Goal: Task Accomplishment & Management: Complete application form

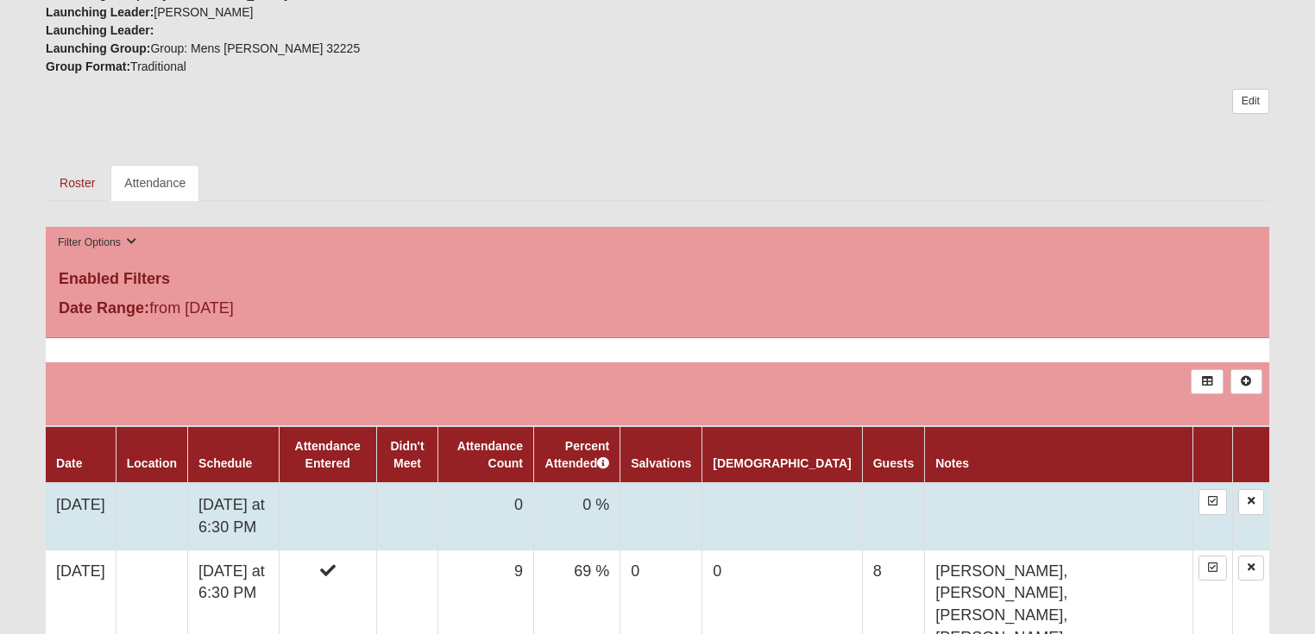
scroll to position [691, 0]
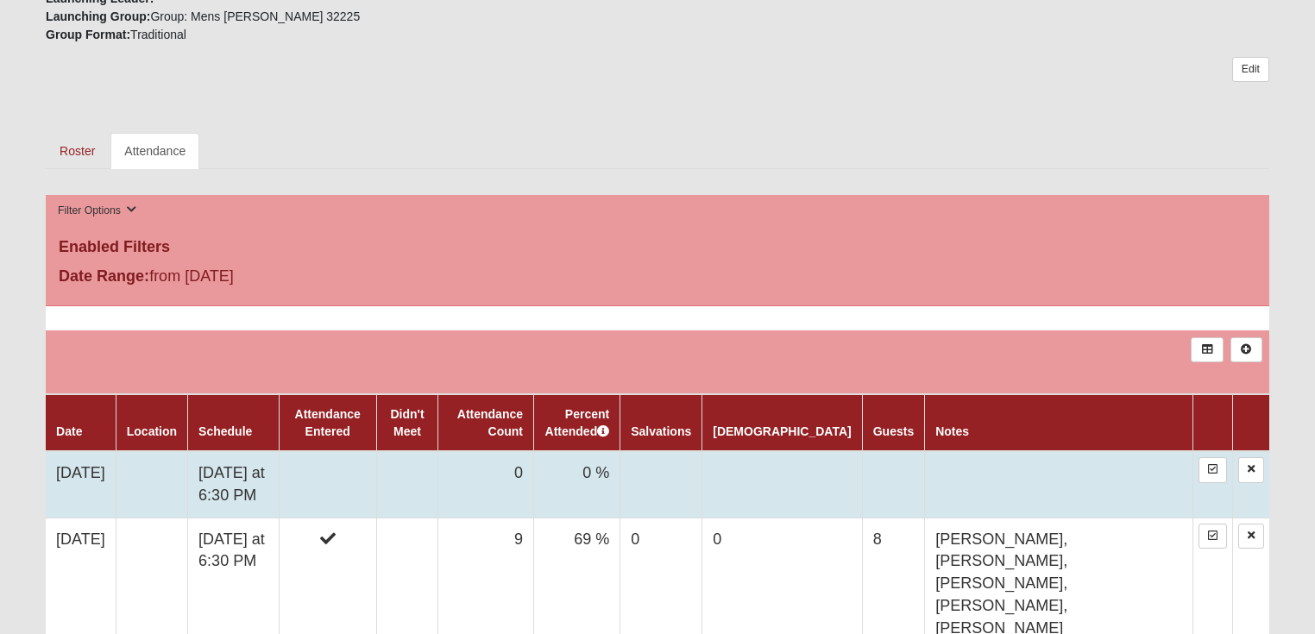
click at [170, 473] on td at bounding box center [152, 484] width 72 height 66
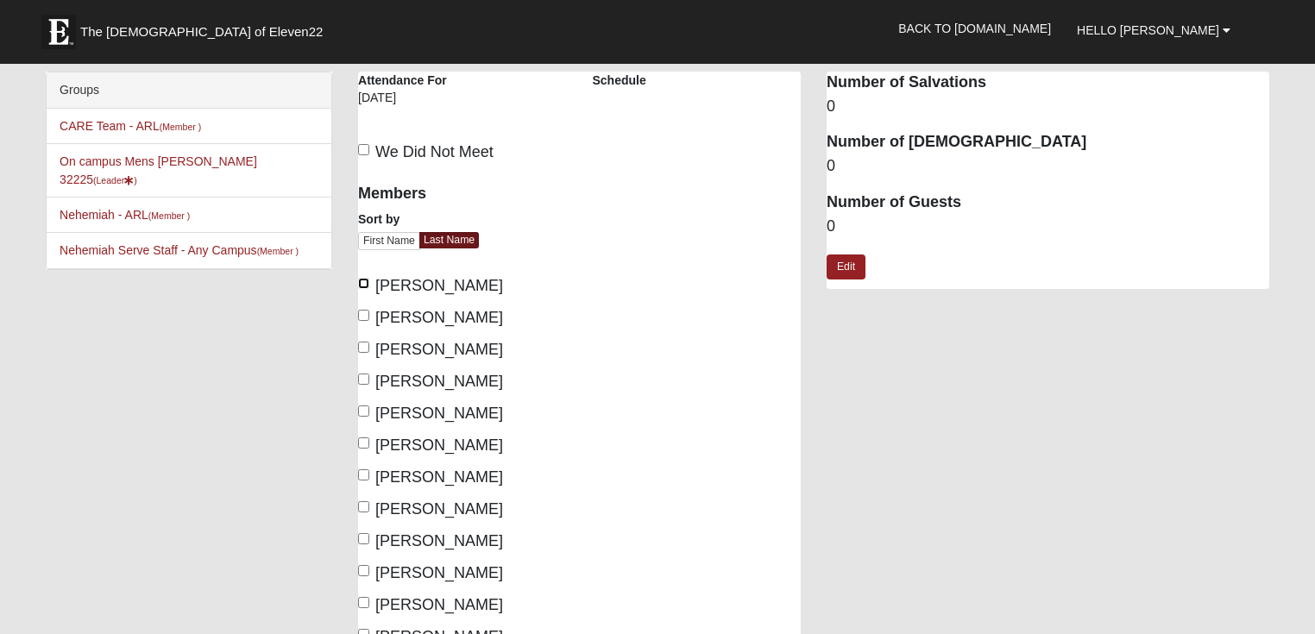
click at [363, 284] on input "Brackin, Jason" at bounding box center [363, 283] width 11 height 11
checkbox input "true"
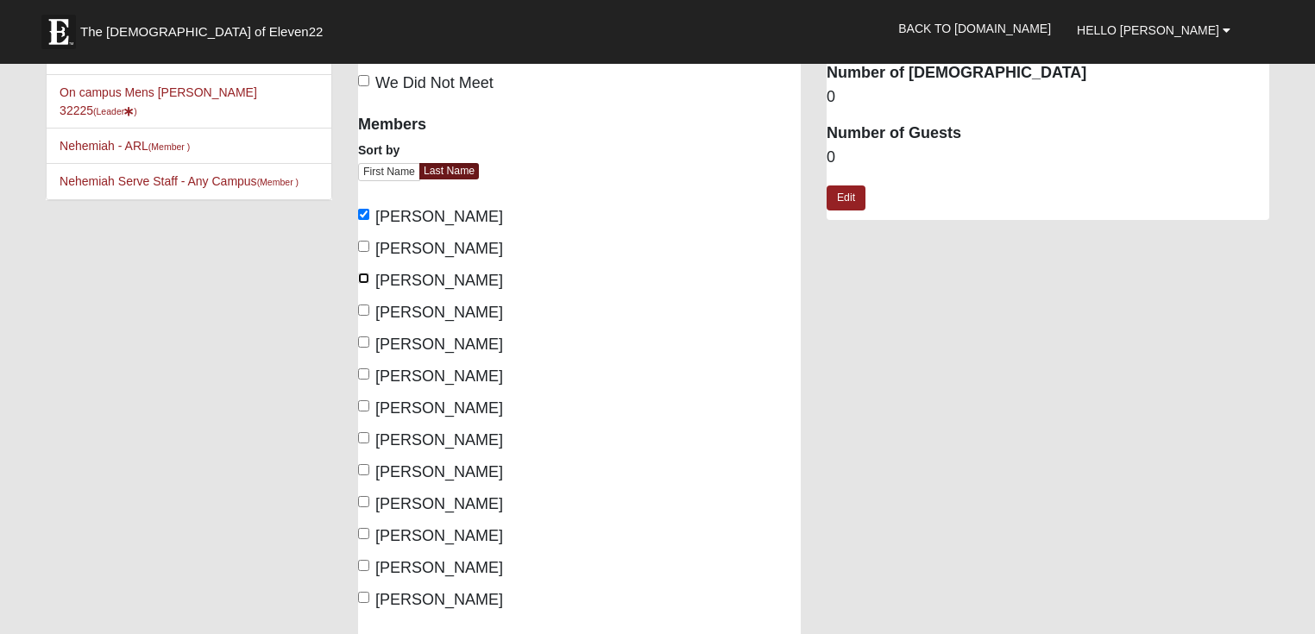
click at [363, 275] on input "Clark, Jeff" at bounding box center [363, 278] width 11 height 11
checkbox input "true"
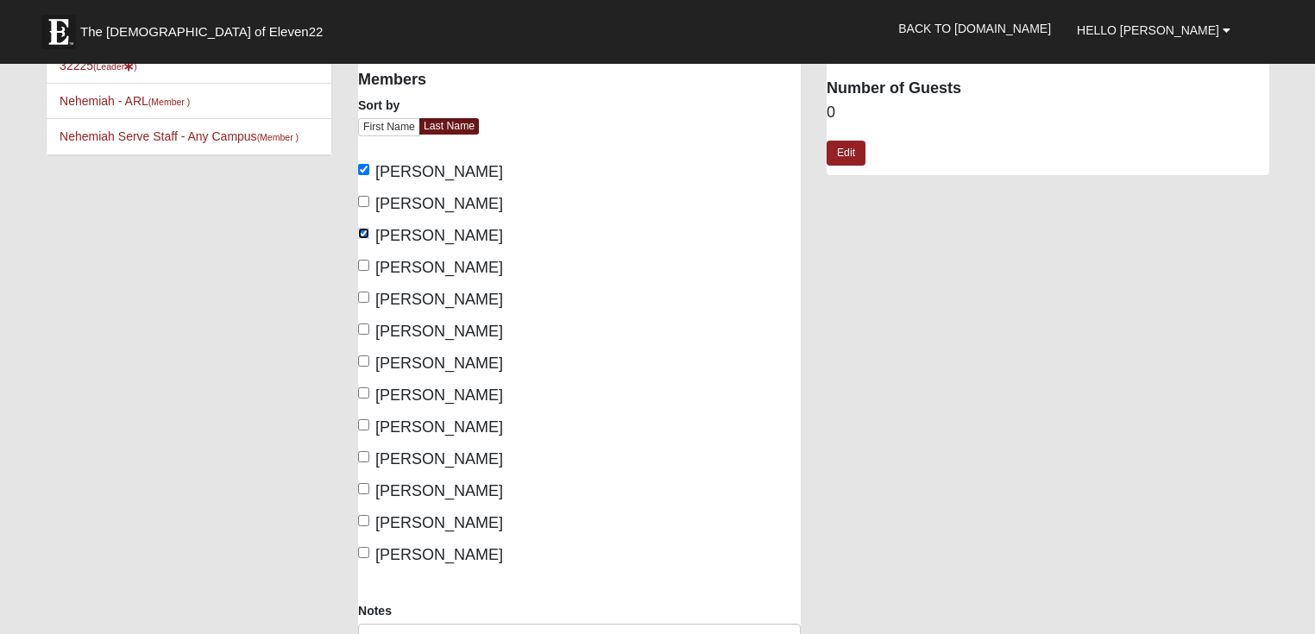
scroll to position [138, 0]
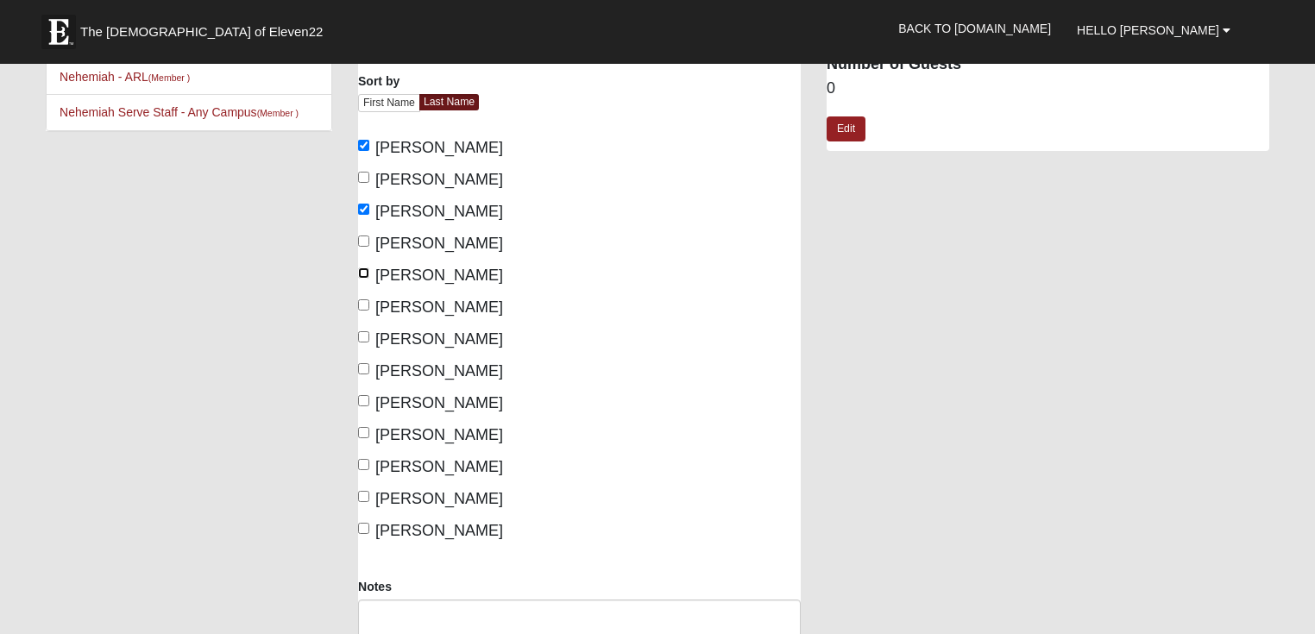
click at [367, 272] on input "Dowd, Nate" at bounding box center [363, 273] width 11 height 11
checkbox input "true"
click at [368, 304] on input "Filmont, Jim" at bounding box center [363, 305] width 11 height 11
checkbox input "true"
click at [363, 338] on input "Finau, Solomone" at bounding box center [363, 336] width 11 height 11
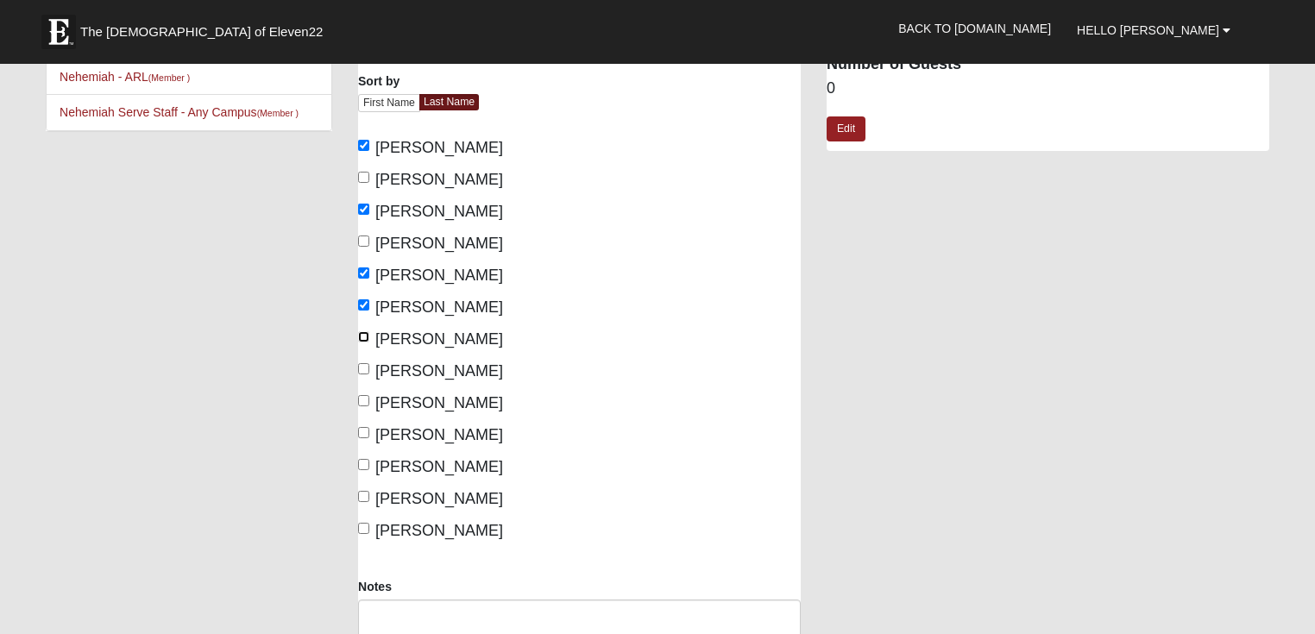
checkbox input "true"
click at [363, 369] on input "Garcia, John" at bounding box center [363, 368] width 11 height 11
checkbox input "true"
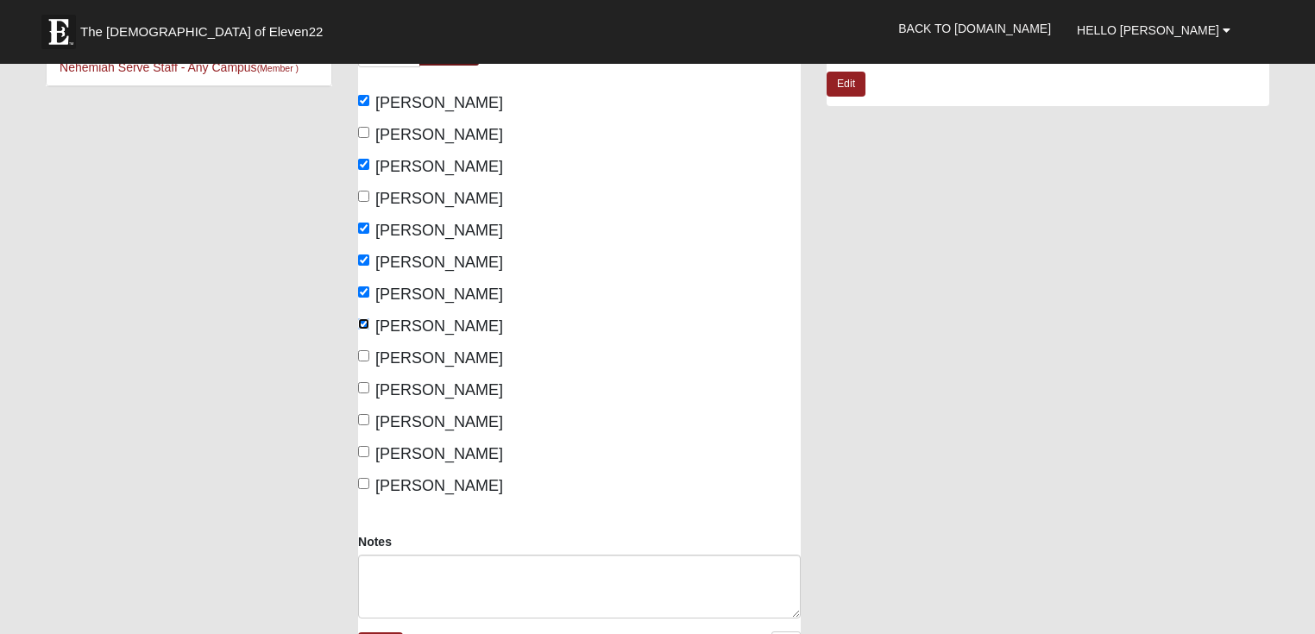
scroll to position [207, 0]
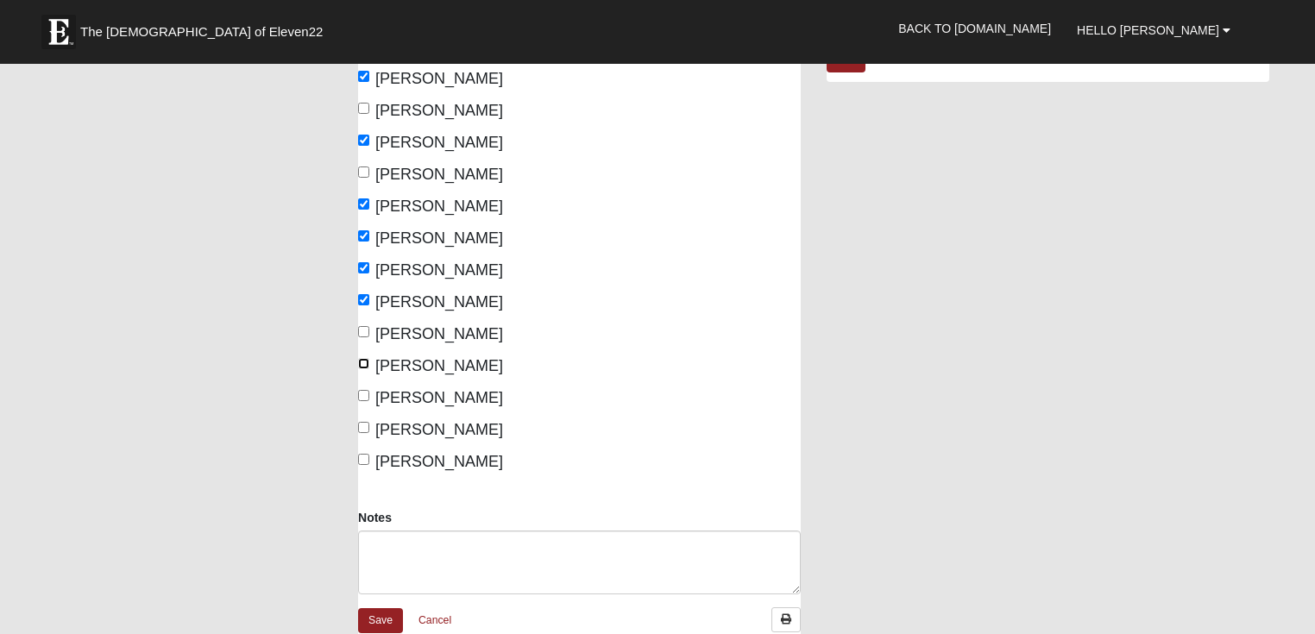
click at [363, 359] on input "Kinman, Darryl" at bounding box center [363, 363] width 11 height 11
checkbox input "true"
click at [363, 397] on input "Ley, Matthew" at bounding box center [363, 395] width 11 height 11
checkbox input "true"
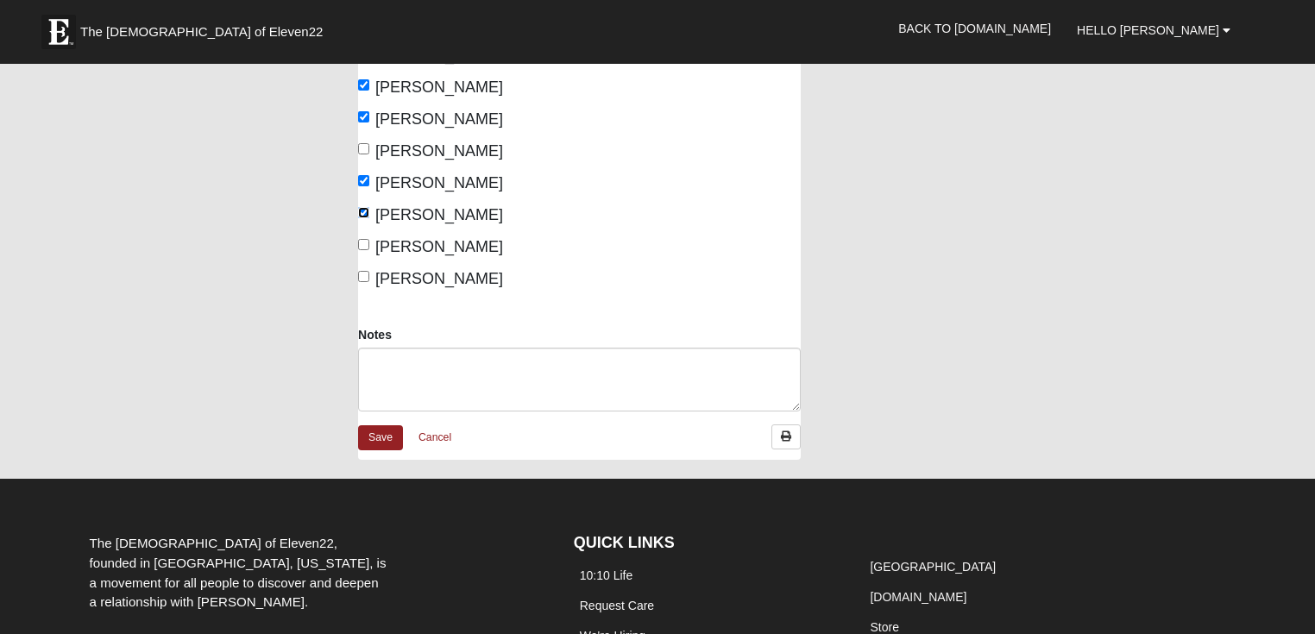
scroll to position [414, 0]
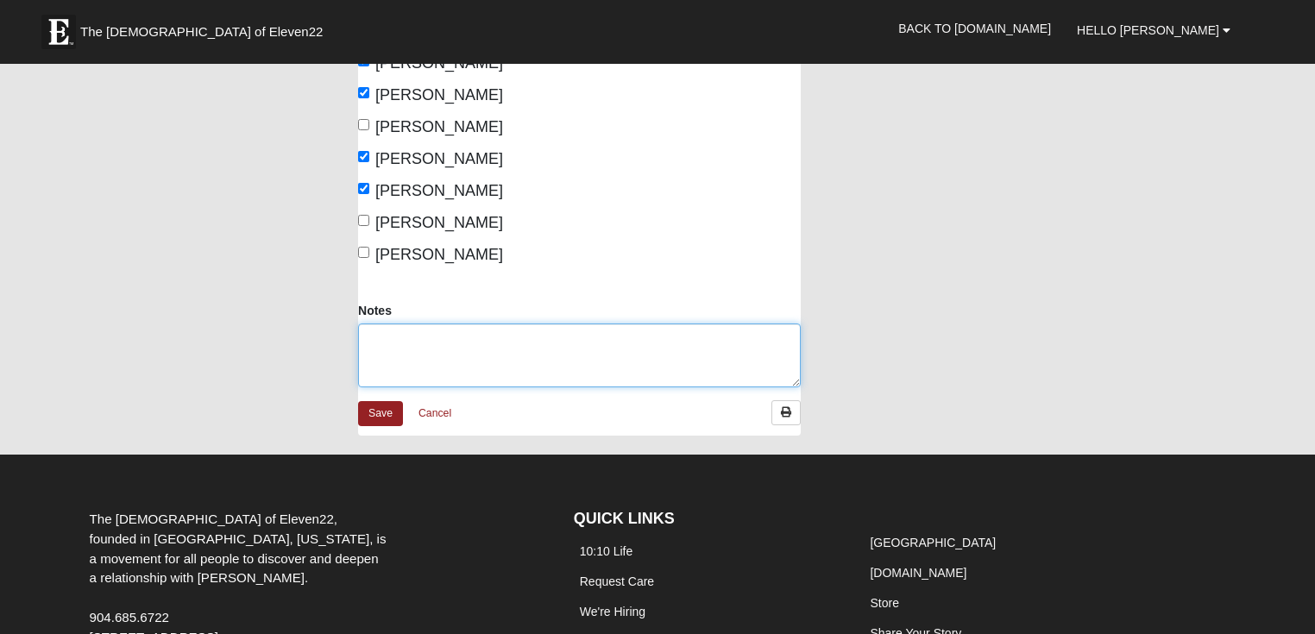
click at [375, 331] on textarea "Notes" at bounding box center [579, 356] width 443 height 64
click at [611, 343] on textarea "Bruno, Gasper, Daniel, Ruben, Paul , Isiah" at bounding box center [579, 356] width 443 height 64
click at [599, 341] on textarea "Bruno, Gasper, Daniel, Ruben, Paul , Isiah" at bounding box center [579, 356] width 443 height 64
click at [595, 338] on textarea "Bruno, Gasper, Daniel, Ruben, Paul , Isiah" at bounding box center [579, 356] width 443 height 64
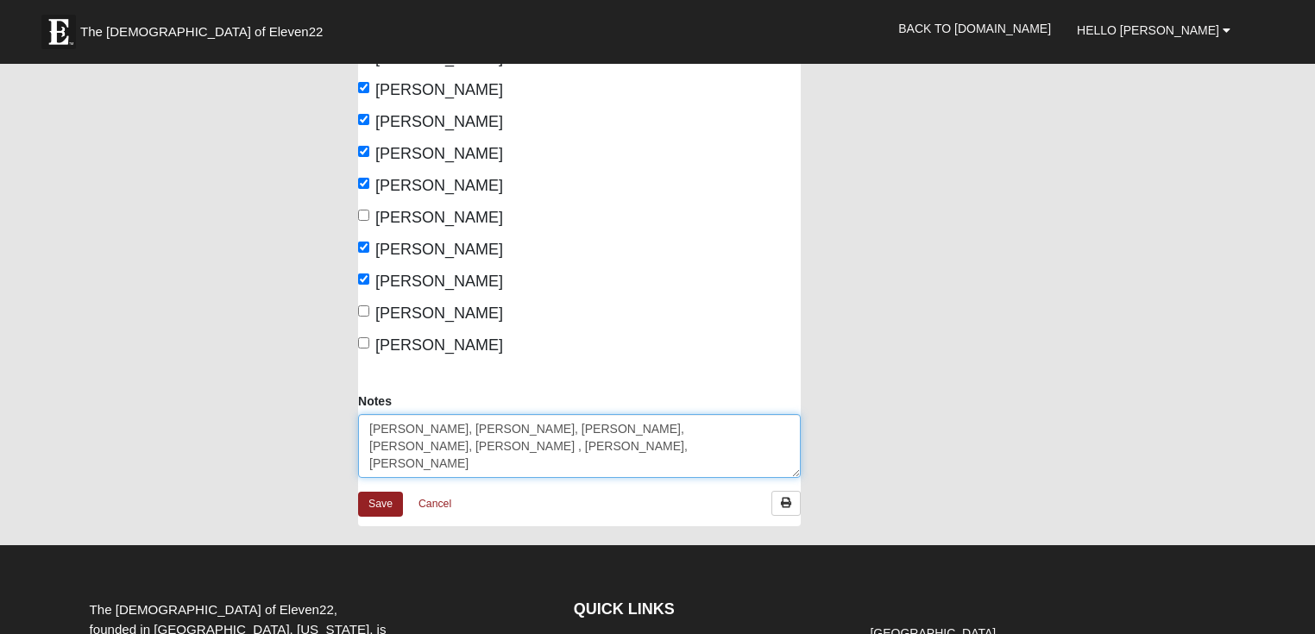
scroll to position [345, 0]
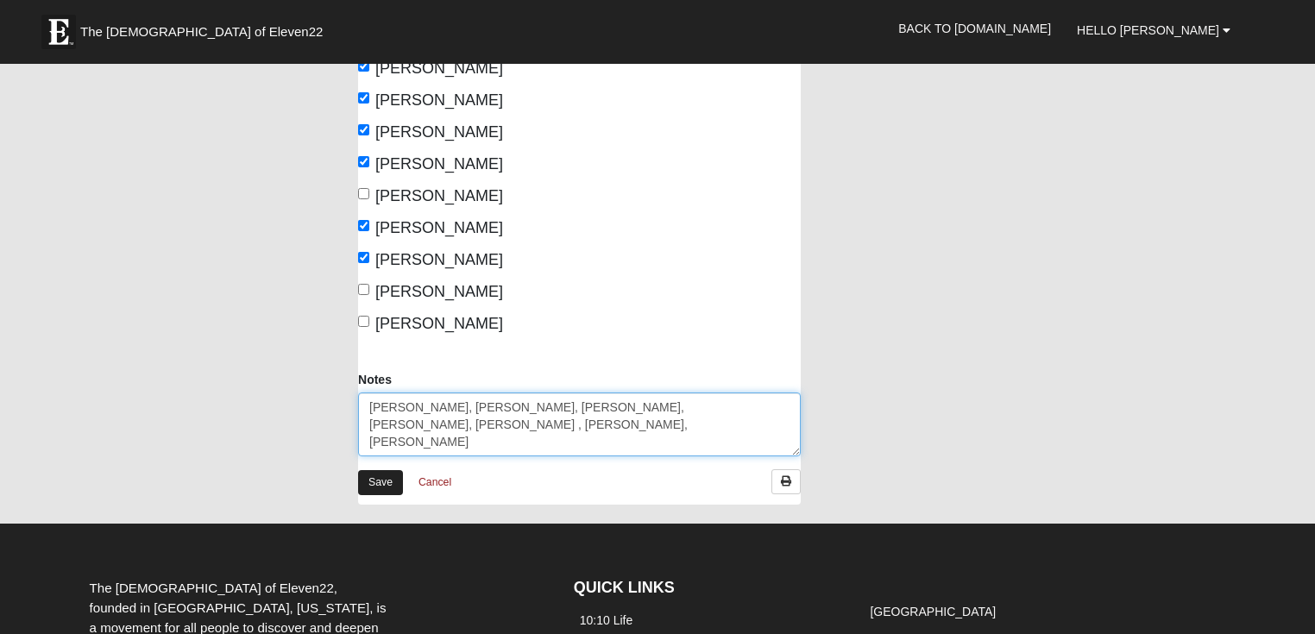
type textarea "[PERSON_NAME], [PERSON_NAME], [PERSON_NAME], [PERSON_NAME], [PERSON_NAME] , [PE…"
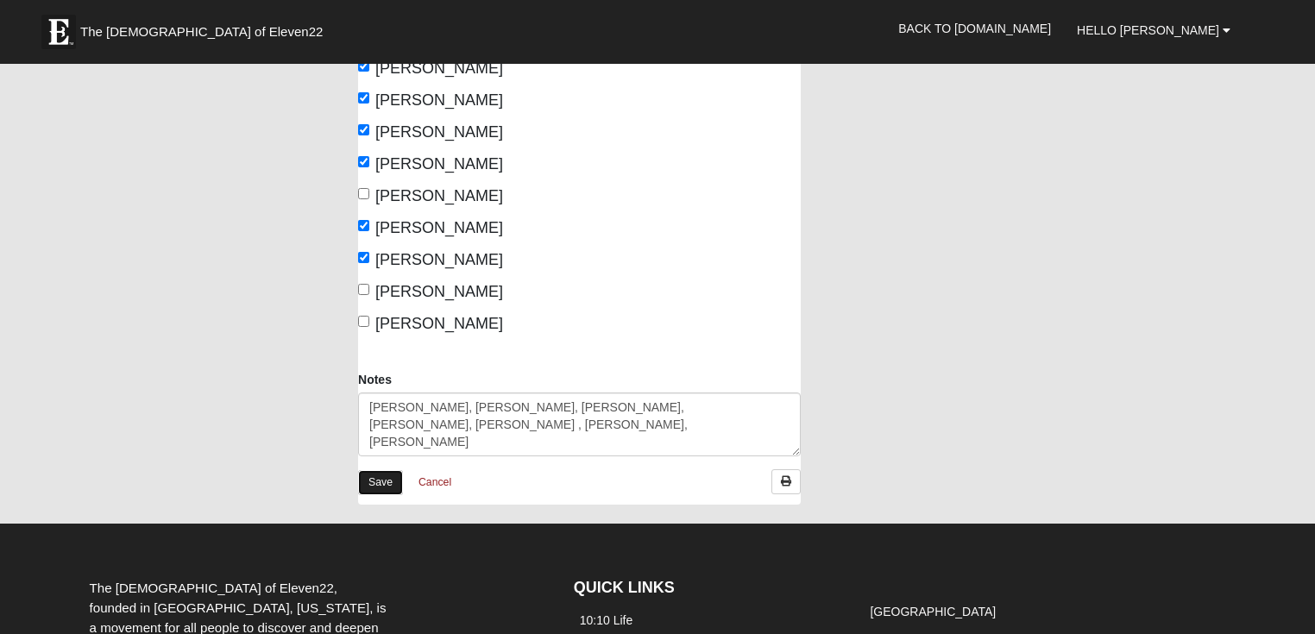
click at [387, 481] on link "Save" at bounding box center [380, 482] width 45 height 25
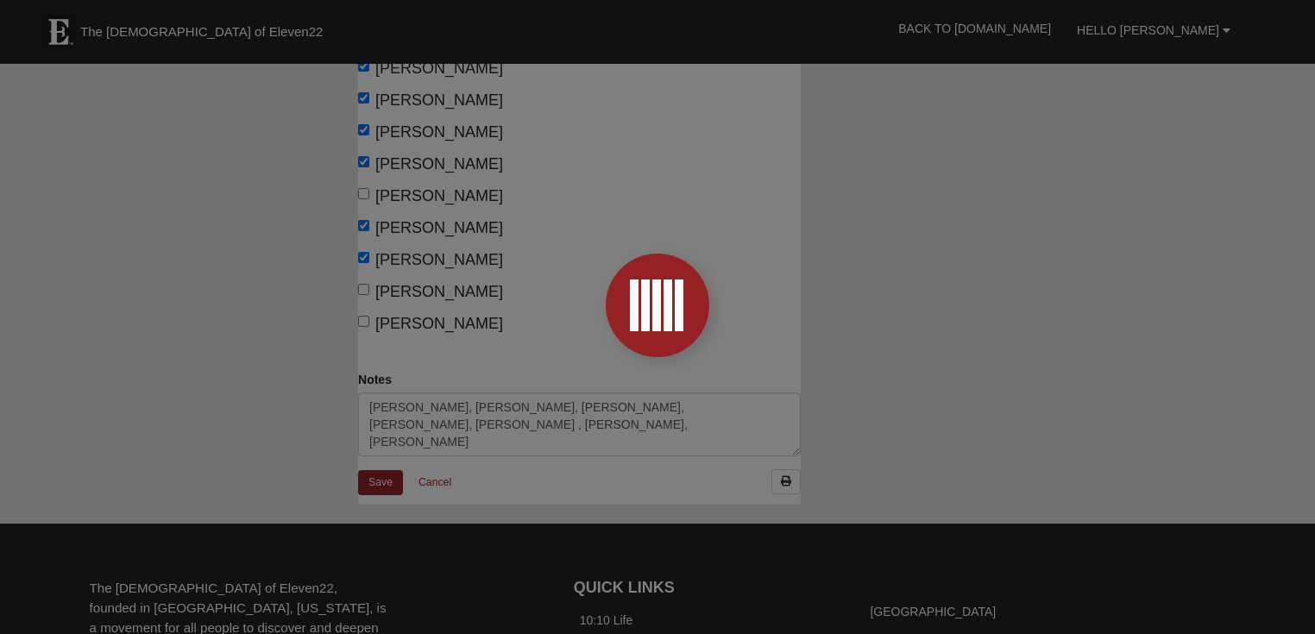
click at [433, 482] on div at bounding box center [657, 317] width 1315 height 634
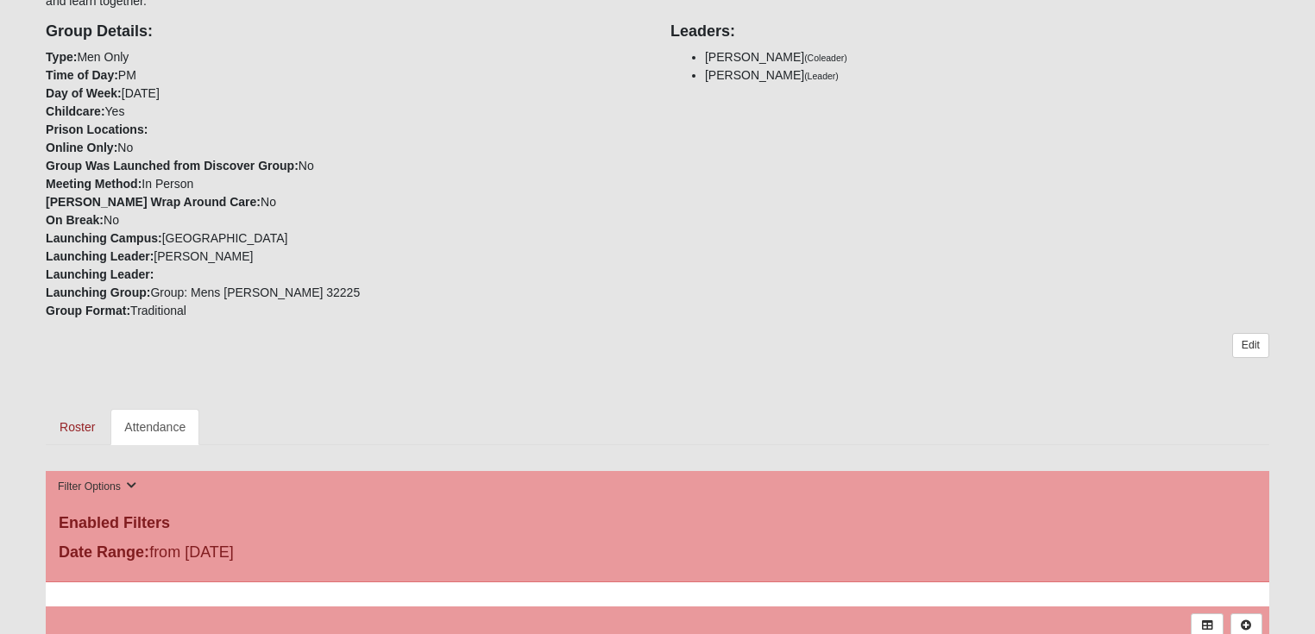
scroll to position [621, 0]
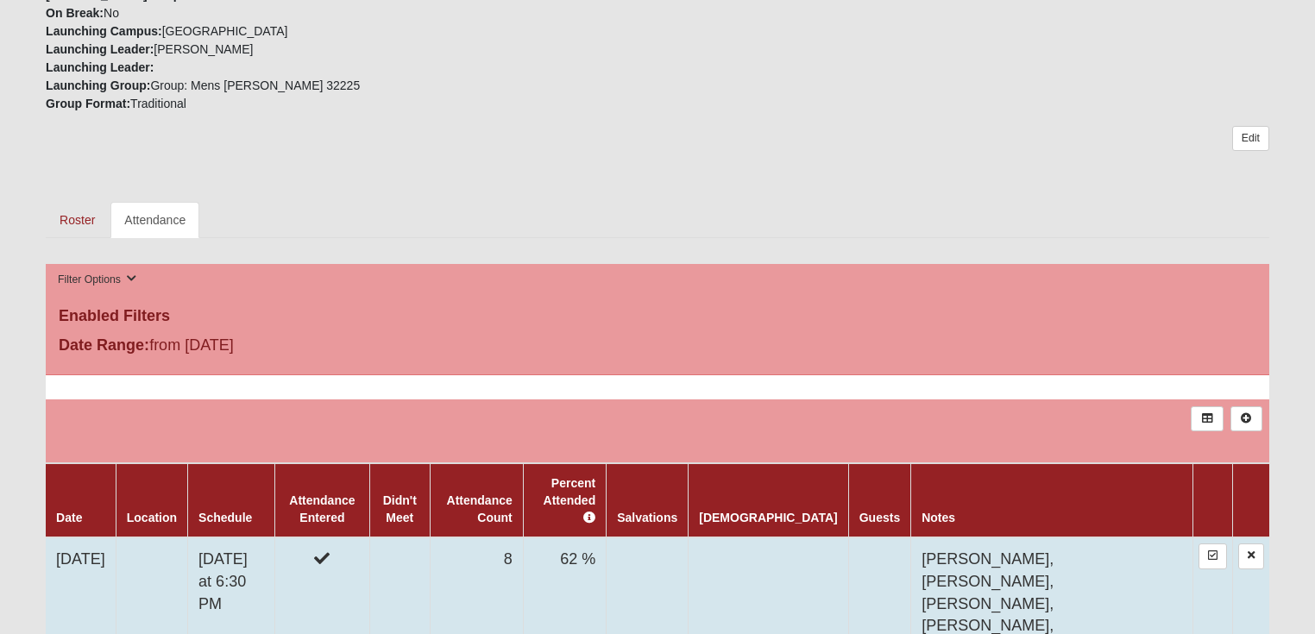
click at [116, 538] on td "[DATE]" at bounding box center [81, 626] width 70 height 177
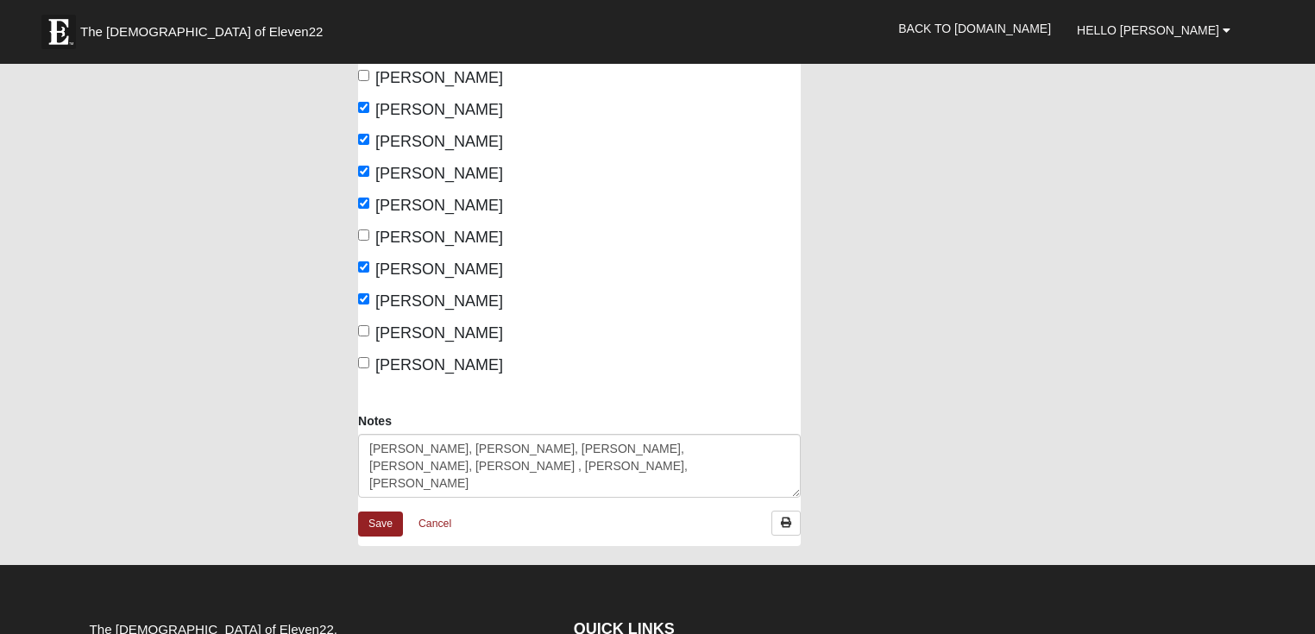
scroll to position [345, 0]
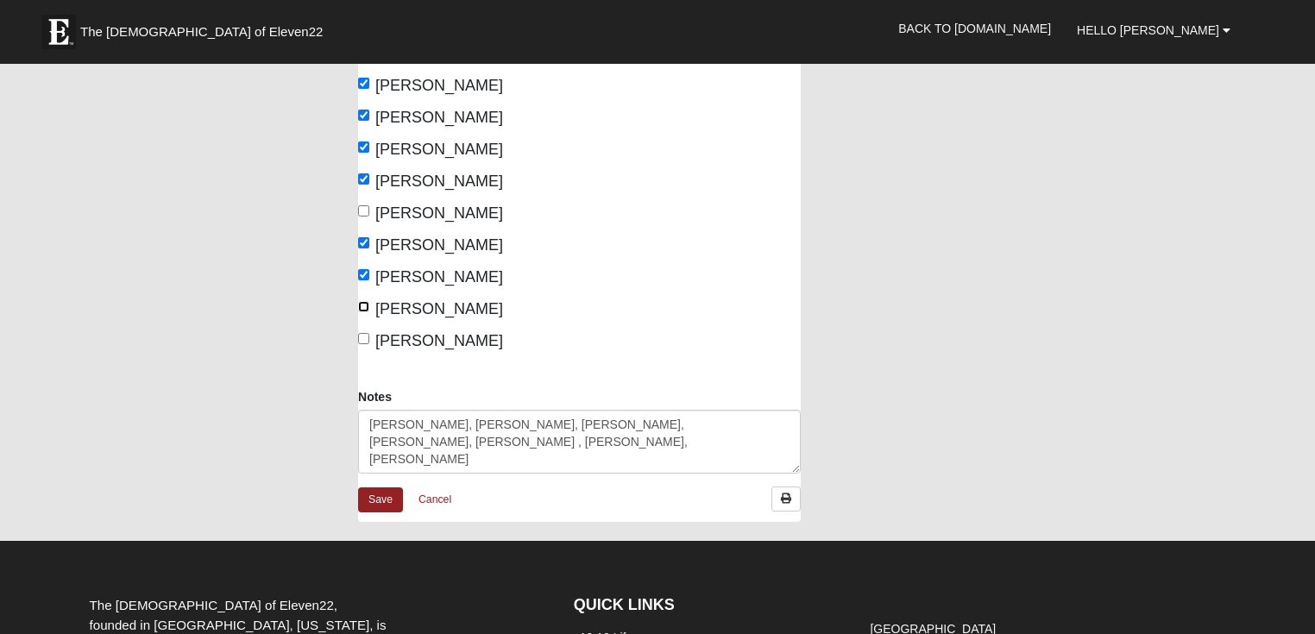
click at [363, 305] on input "[PERSON_NAME]" at bounding box center [363, 306] width 11 height 11
checkbox input "true"
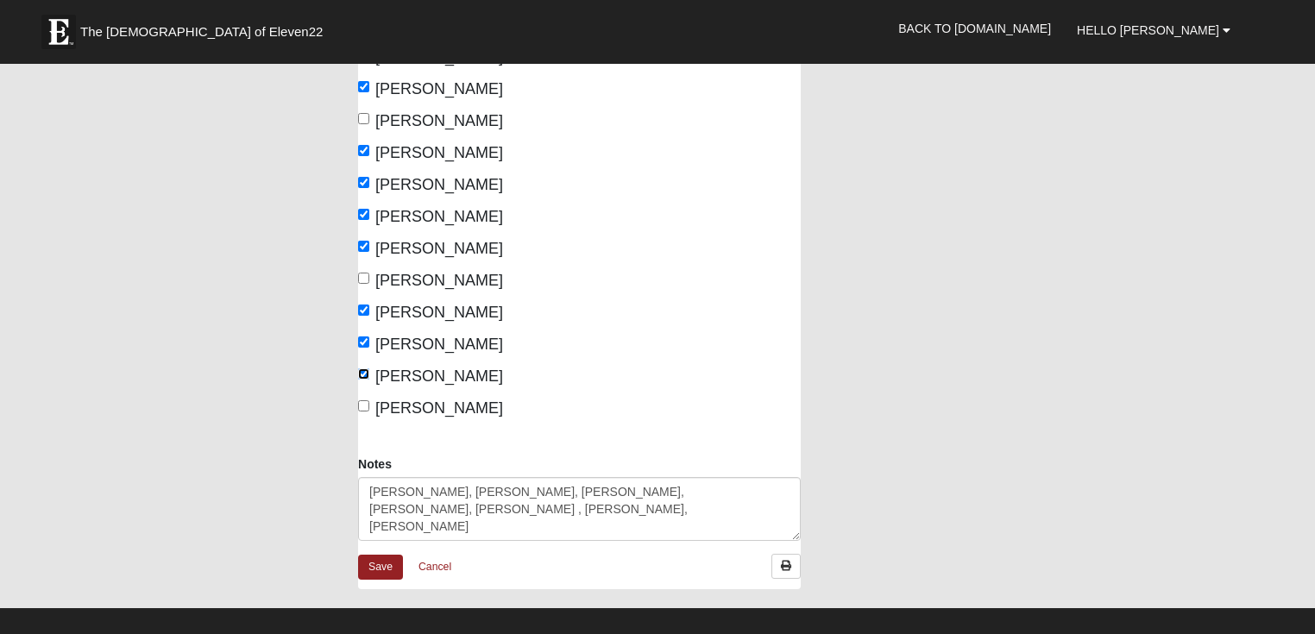
scroll to position [414, 0]
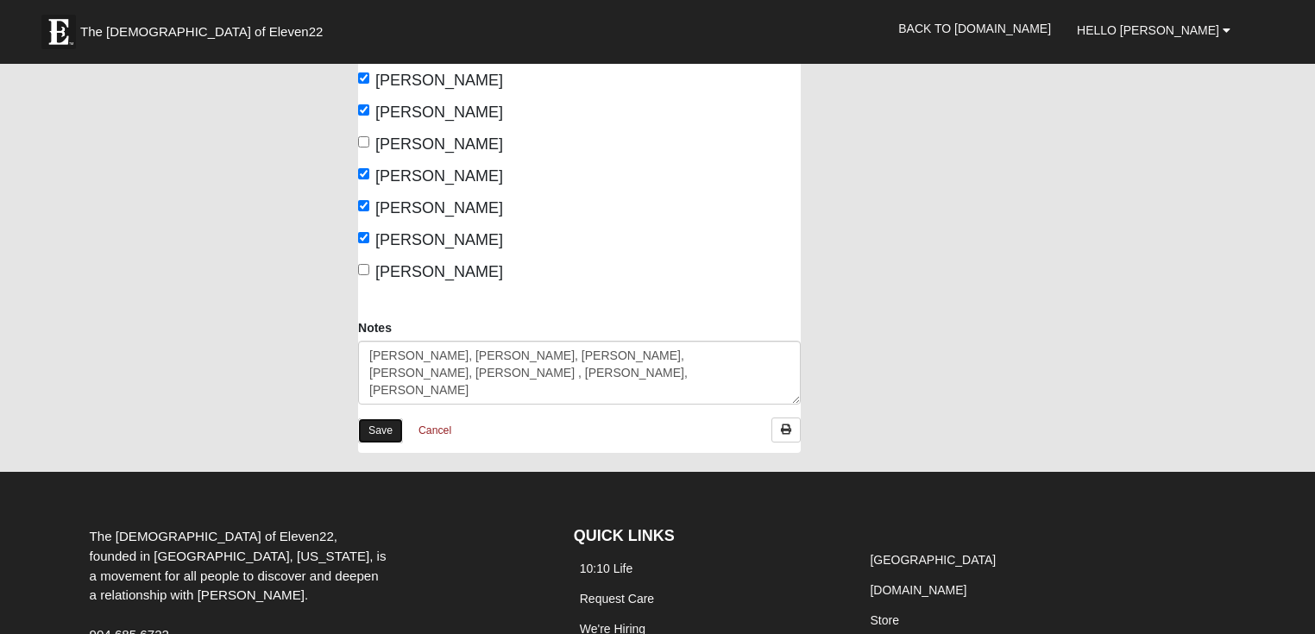
click at [378, 433] on link "Save" at bounding box center [380, 431] width 45 height 25
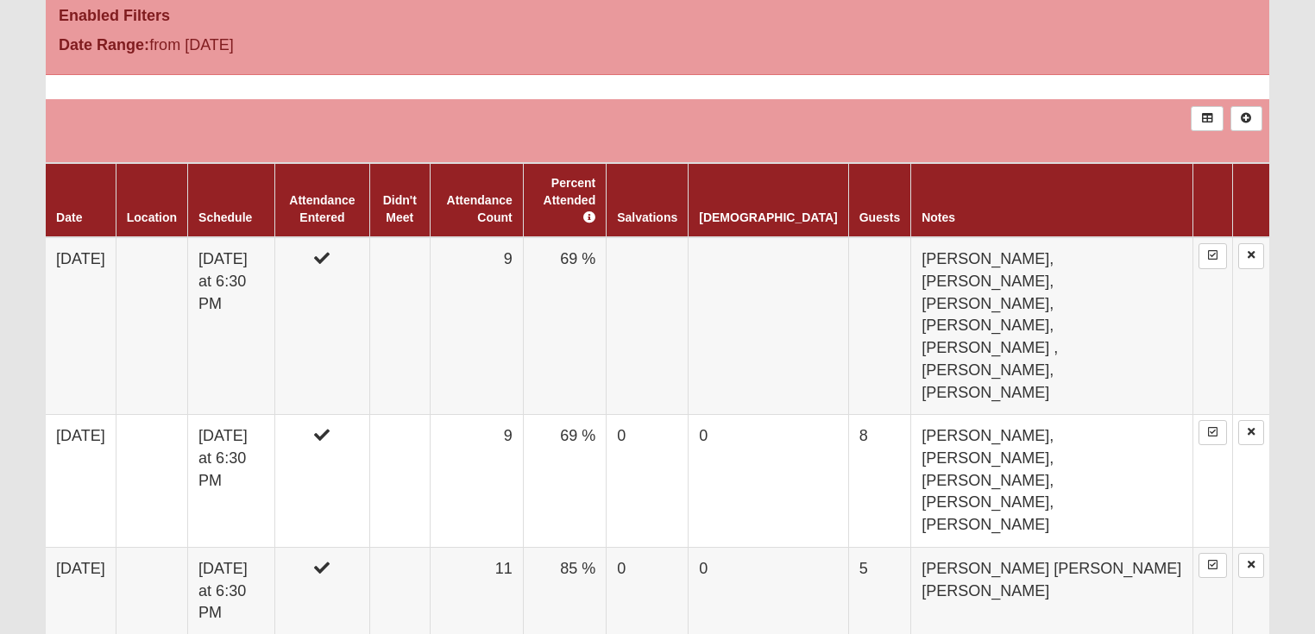
scroll to position [898, 0]
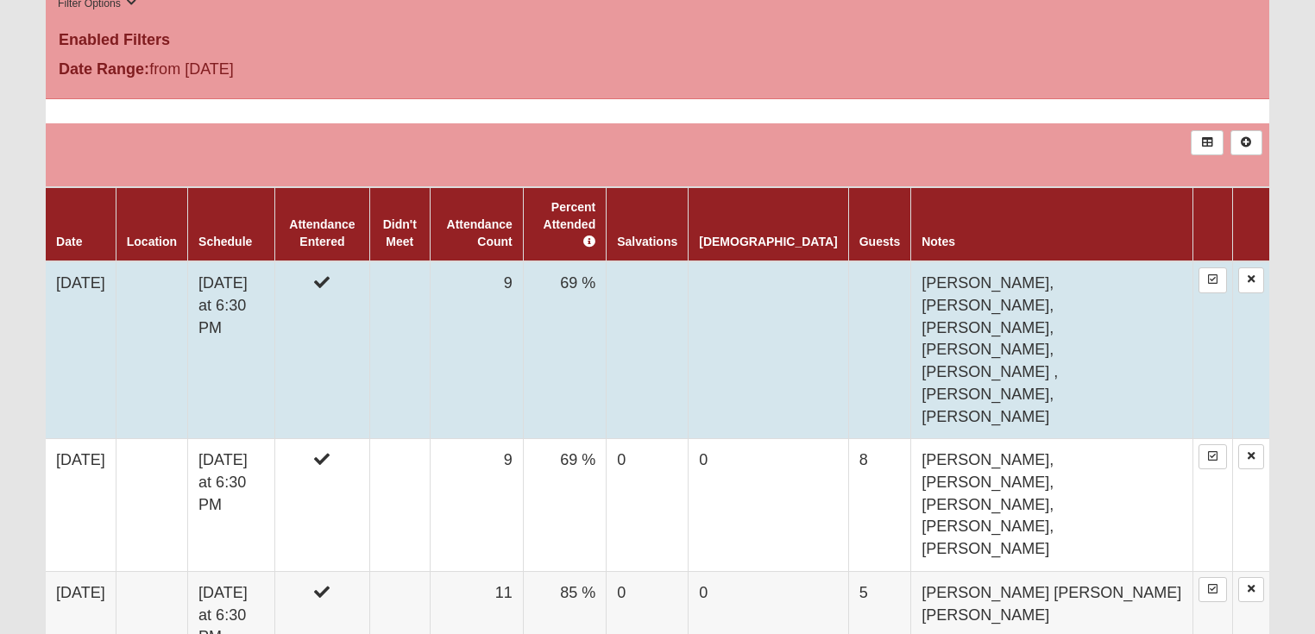
click at [905, 265] on td at bounding box center [879, 350] width 62 height 177
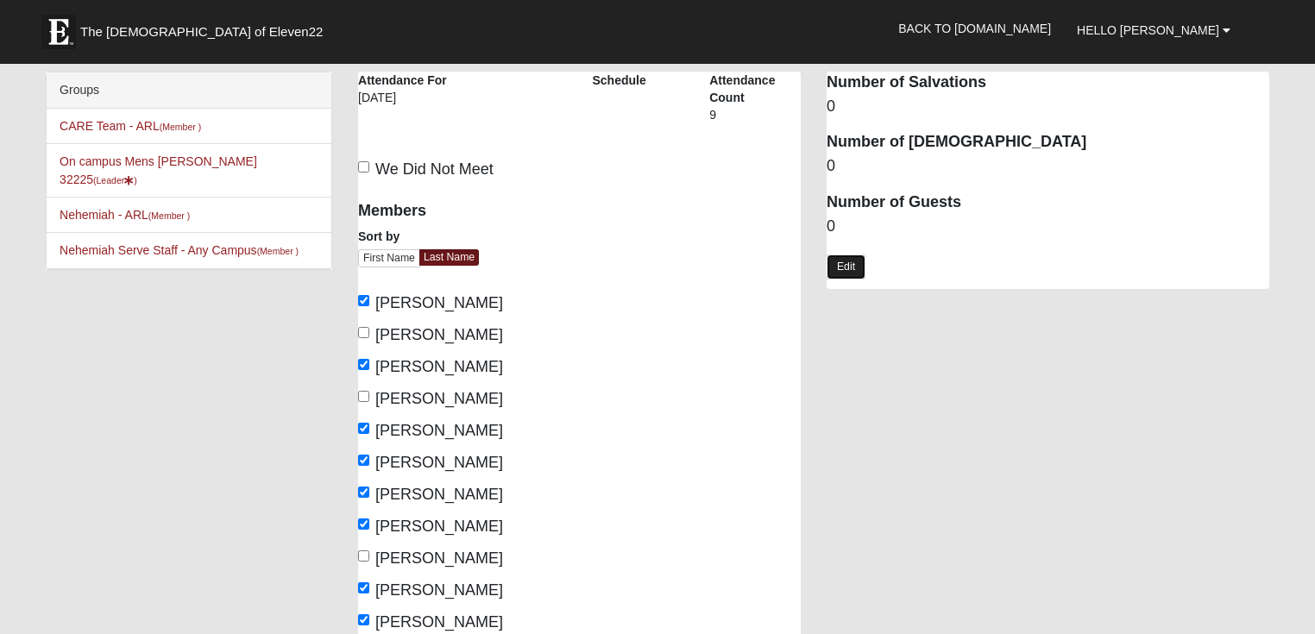
click at [850, 268] on link "Edit" at bounding box center [846, 267] width 39 height 25
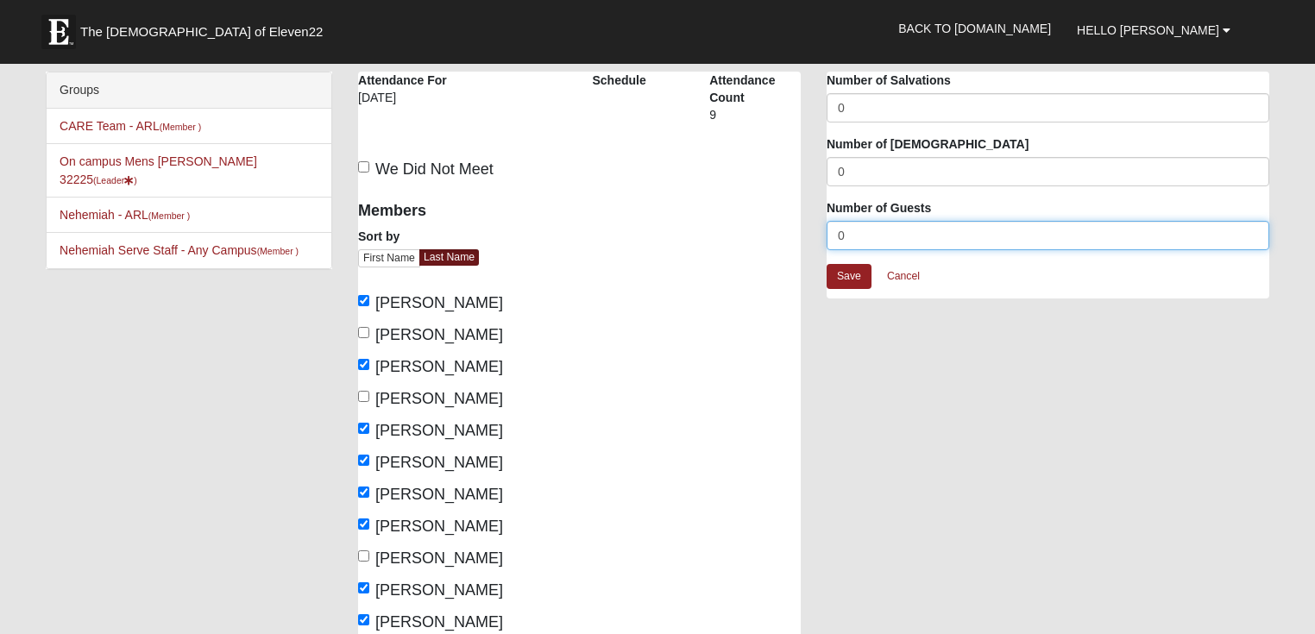
drag, startPoint x: 871, startPoint y: 238, endPoint x: 786, endPoint y: 234, distance: 84.7
click at [786, 234] on div "On campus Mens Sitterson 32225 Attendance Attendance For 8/11/2025 Schedule Att…" at bounding box center [813, 478] width 937 height 813
type input "7"
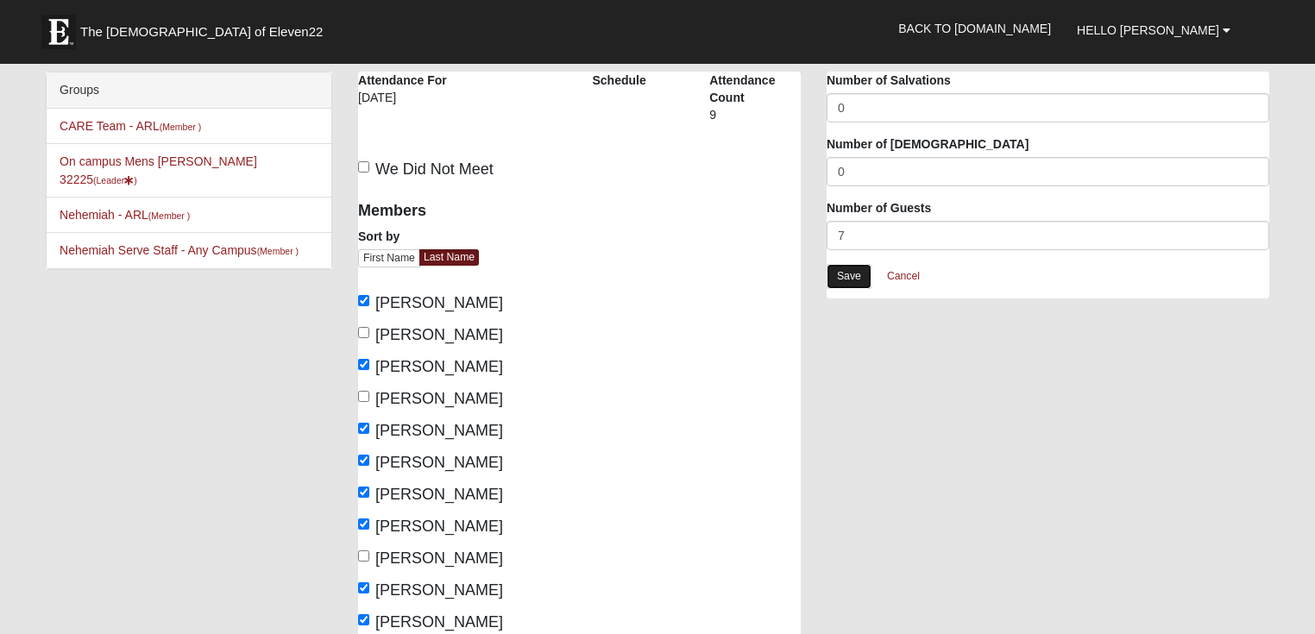
click at [847, 278] on link "Save" at bounding box center [849, 276] width 45 height 25
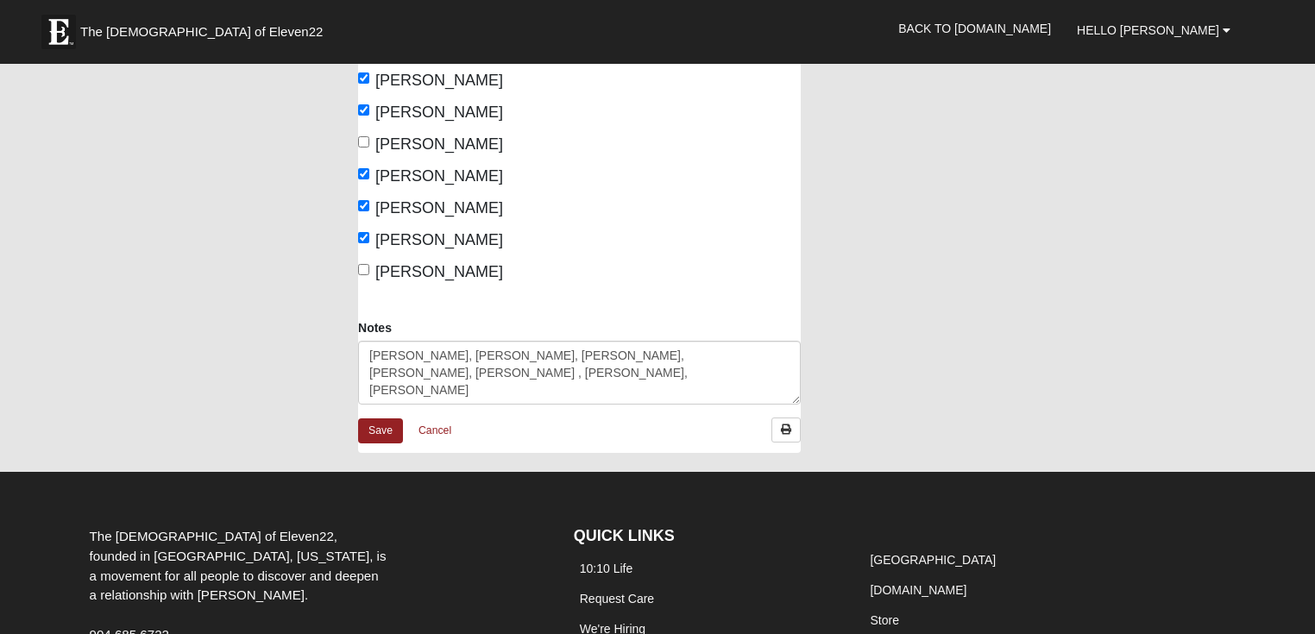
scroll to position [552, 0]
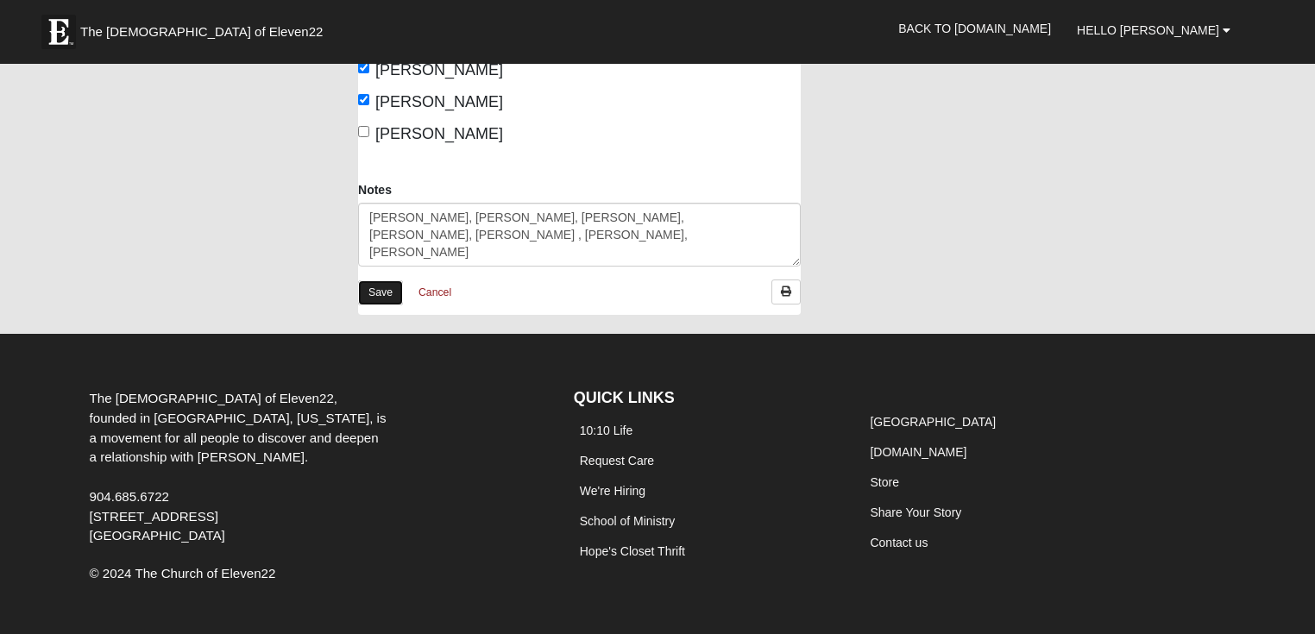
click at [366, 283] on link "Save" at bounding box center [380, 293] width 45 height 25
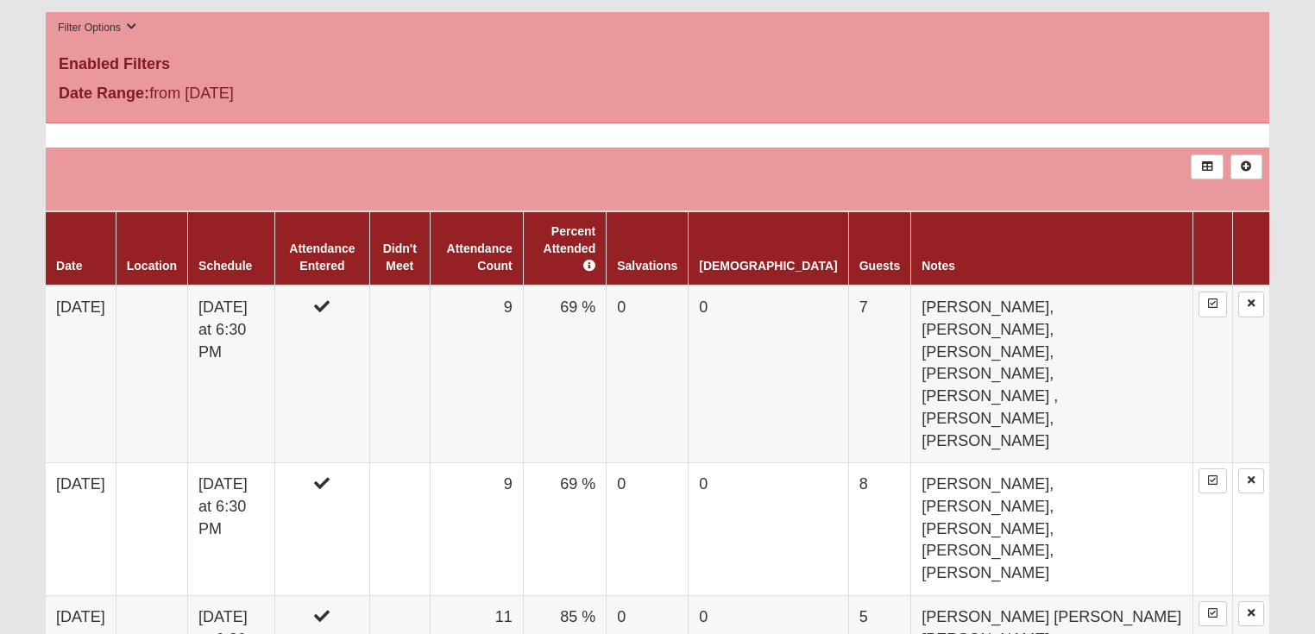
scroll to position [874, 0]
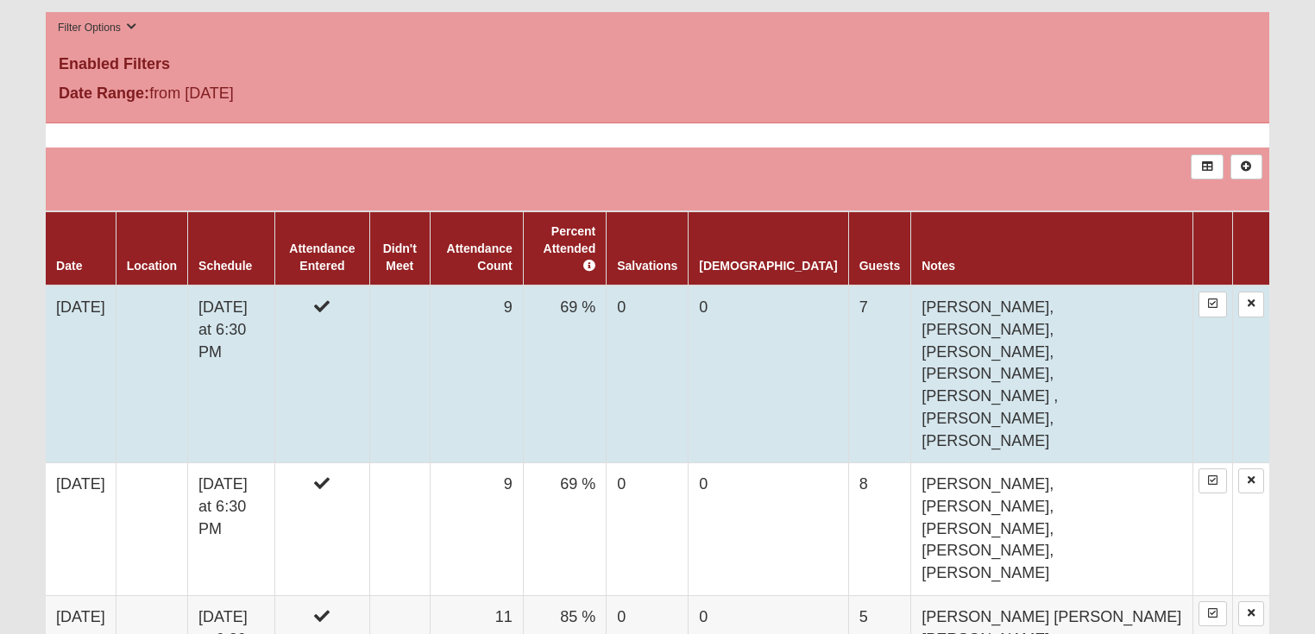
click at [848, 300] on td "0" at bounding box center [769, 374] width 160 height 177
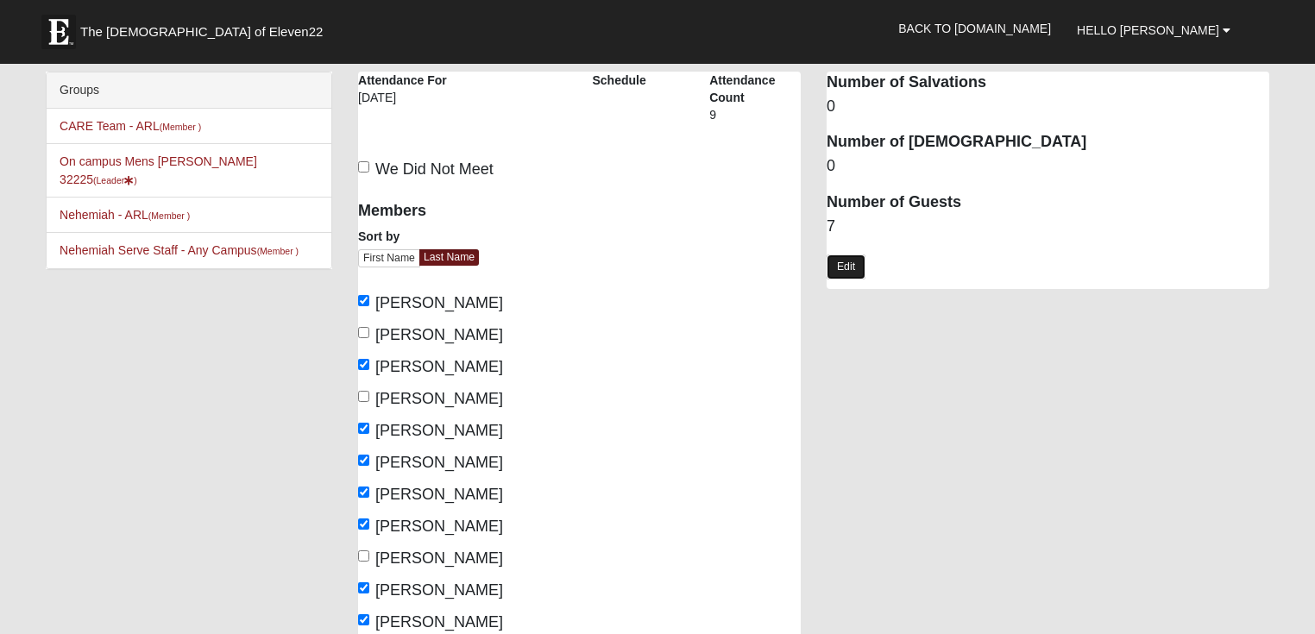
click at [852, 264] on link "Edit" at bounding box center [846, 267] width 39 height 25
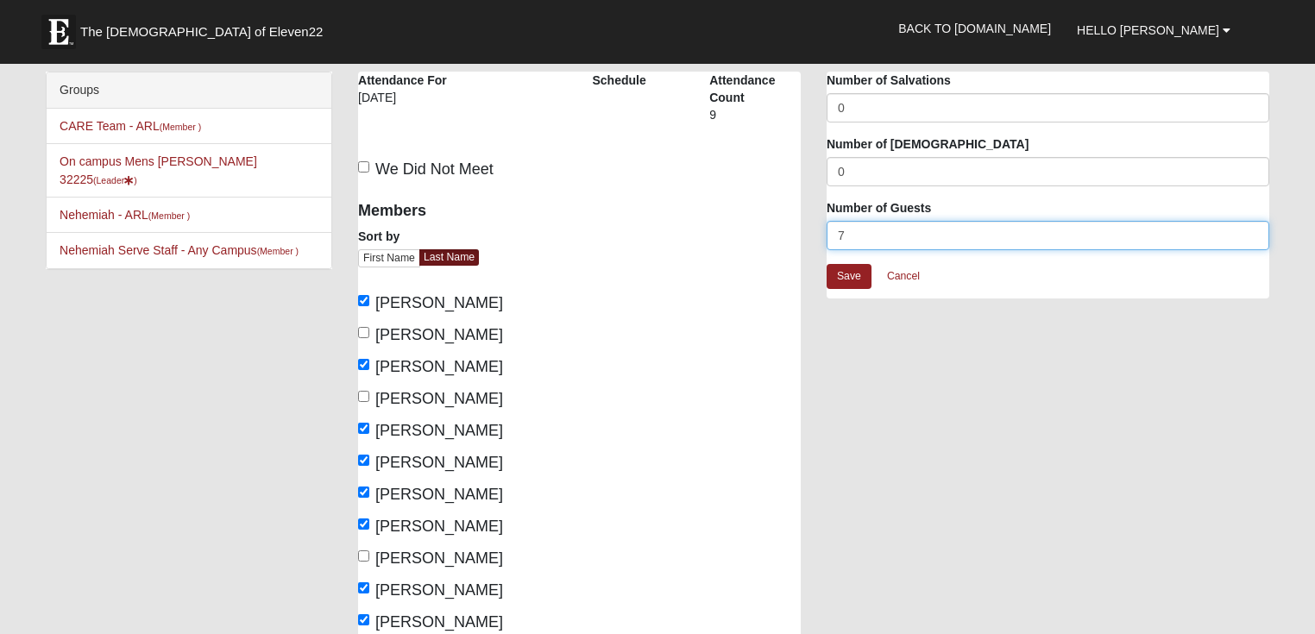
drag, startPoint x: 844, startPoint y: 231, endPoint x: 811, endPoint y: 231, distance: 32.8
click at [811, 231] on div "On campus Mens Sitterson 32225 Attendance Attendance For 8/11/2025 Schedule Att…" at bounding box center [813, 478] width 937 height 813
type input "8"
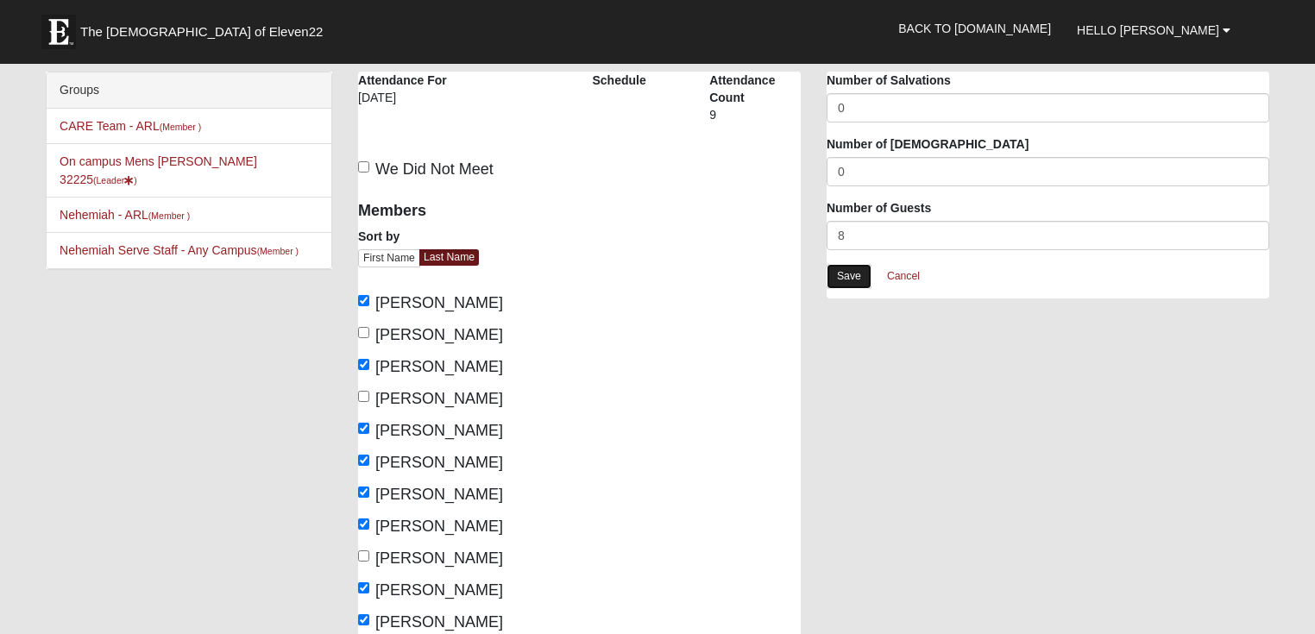
click at [855, 284] on link "Save" at bounding box center [849, 276] width 45 height 25
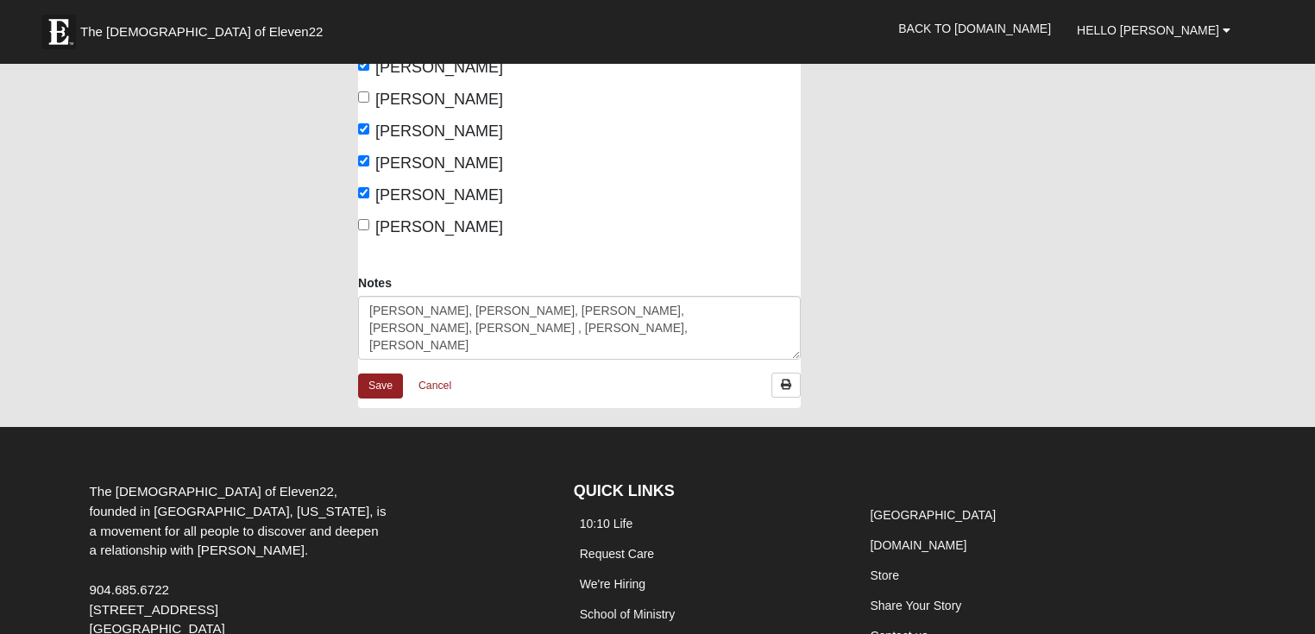
scroll to position [483, 0]
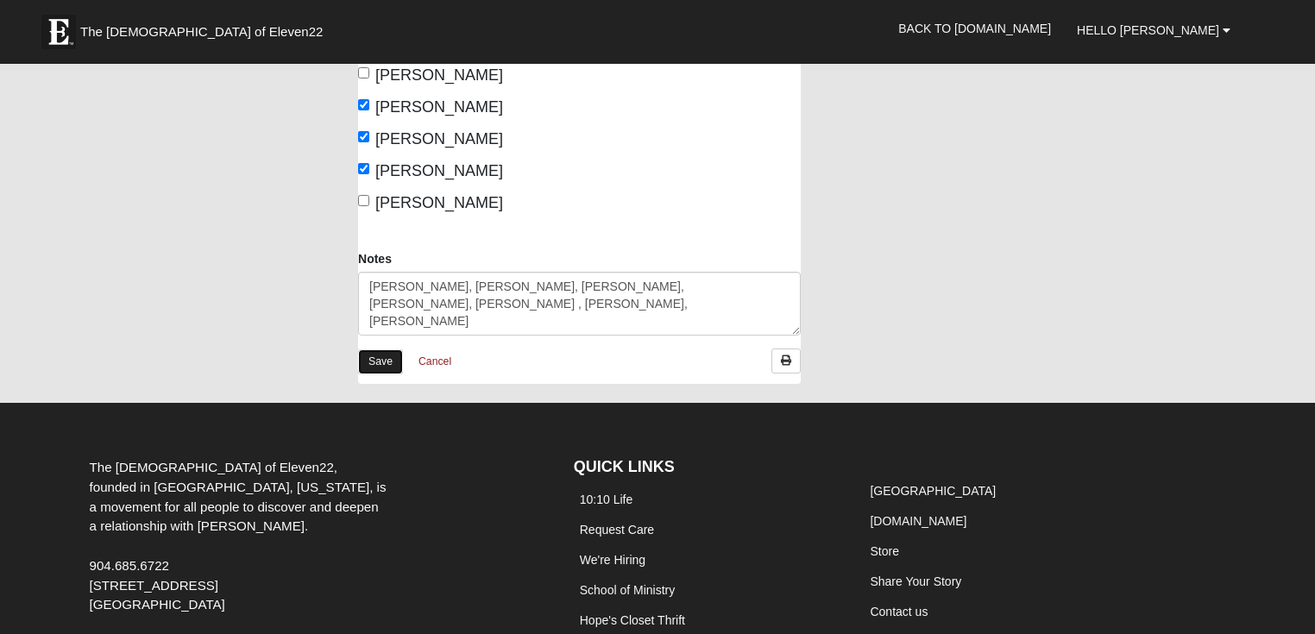
click at [392, 354] on link "Save" at bounding box center [380, 362] width 45 height 25
